Goal: Task Accomplishment & Management: Manage account settings

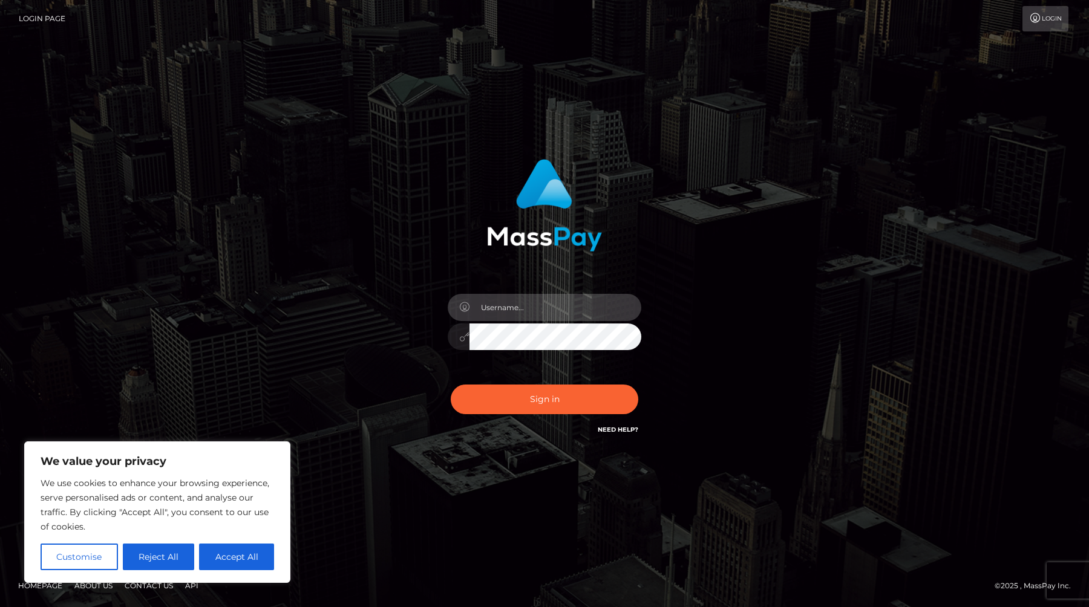
click at [535, 310] on input "text" at bounding box center [555, 307] width 172 height 27
type input "greatpacificgreen@proton.me"
click at [555, 419] on div "Sign in Need Help?" at bounding box center [545, 404] width 212 height 54
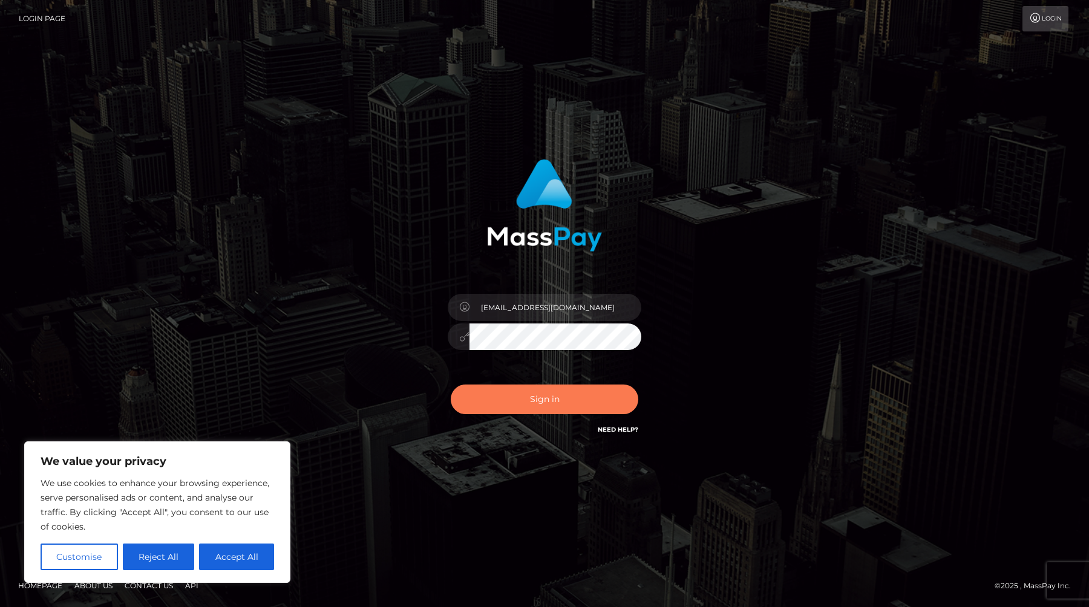
click at [551, 410] on button "Sign in" at bounding box center [545, 400] width 188 height 30
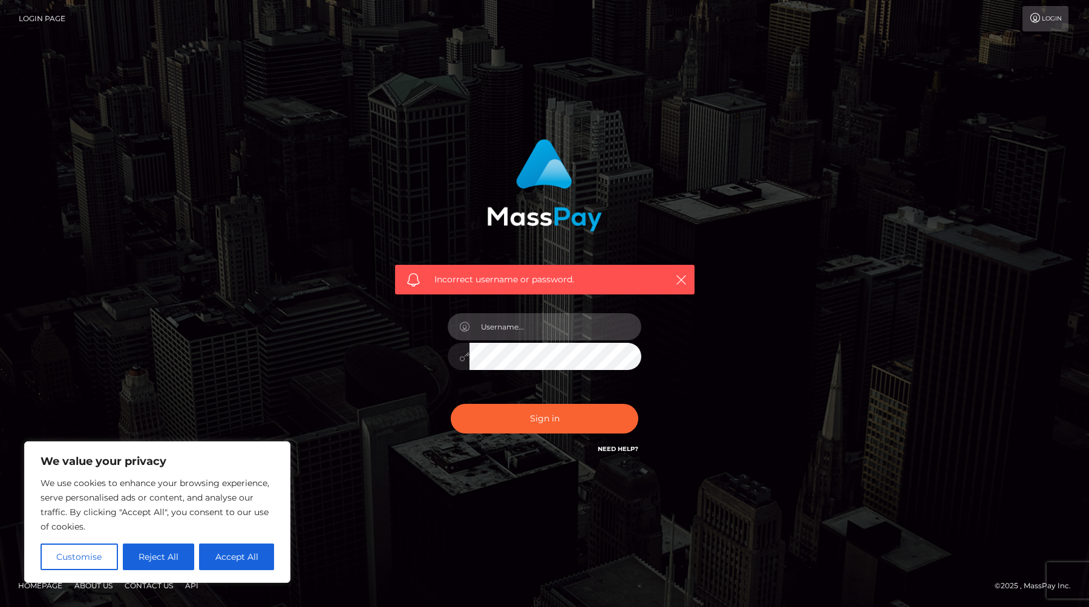
click at [514, 324] on input "text" at bounding box center [555, 326] width 172 height 27
type input "greatpacificgreen@proton.me"
click at [553, 420] on button "Sign in" at bounding box center [545, 419] width 188 height 30
click at [682, 279] on icon "button" at bounding box center [681, 280] width 12 height 12
